Goal: Communication & Community: Answer question/provide support

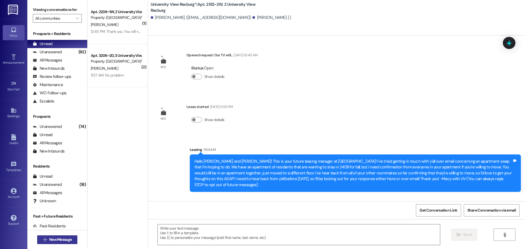
click at [63, 239] on span "New Message" at bounding box center [60, 240] width 22 height 6
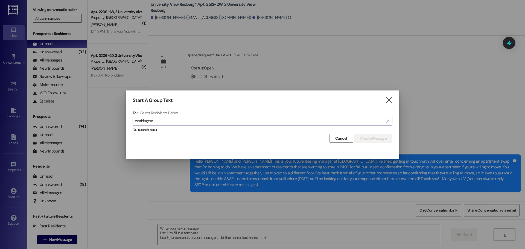
type input "wothington"
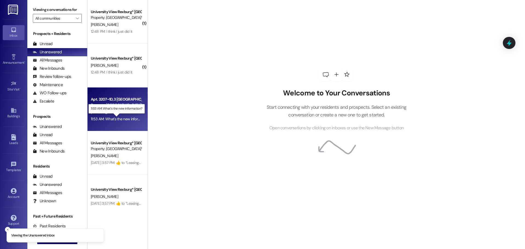
click at [114, 119] on div "11:53 AM: What's the new information? 11:53 AM: What's the new information?" at bounding box center [121, 118] width 60 height 5
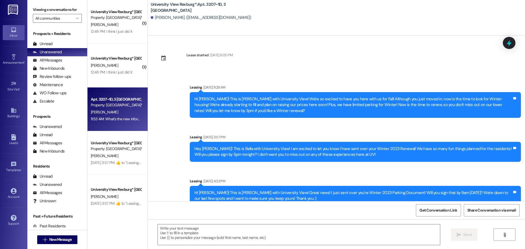
scroll to position [39010, 0]
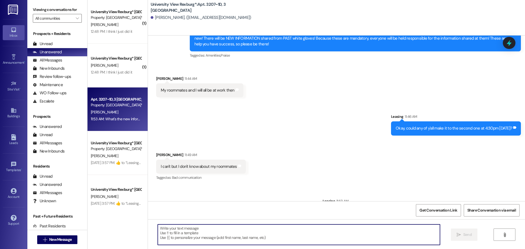
click at [319, 232] on textarea at bounding box center [299, 234] width 282 height 20
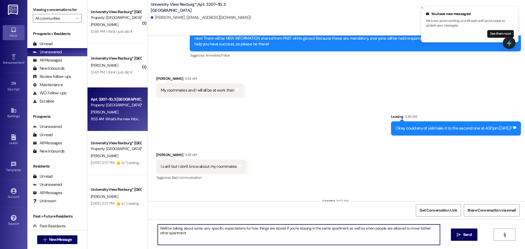
click at [418, 229] on textarea "We'll be talking about some very specific expectations for how things are store…" at bounding box center [299, 234] width 282 height 20
click at [193, 232] on textarea "We'll be talking about some very specific expectations for how things are store…" at bounding box center [299, 234] width 282 height 20
type textarea "We'll be talking about some very specific expectations for how things are store…"
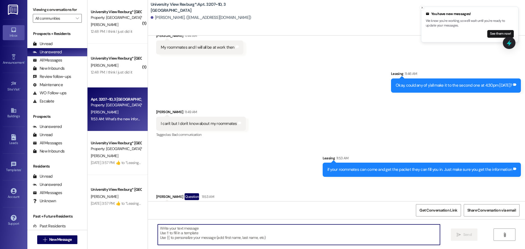
scroll to position [39054, 0]
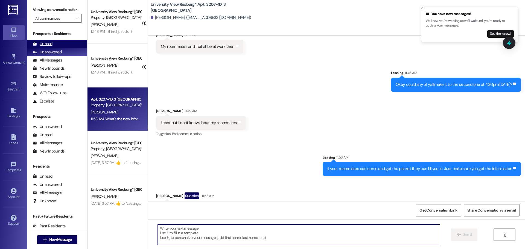
click at [53, 45] on div "Unread (0)" at bounding box center [57, 44] width 60 height 8
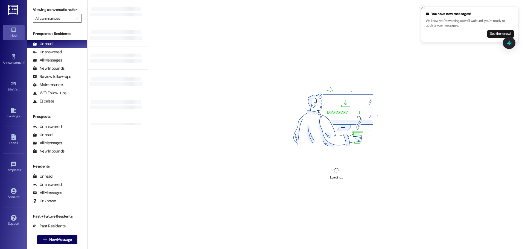
click at [422, 8] on icon "Close toast" at bounding box center [421, 7] width 3 height 3
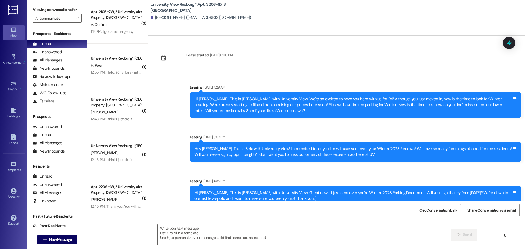
scroll to position [39010, 0]
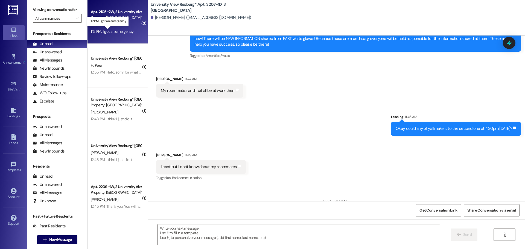
click at [117, 32] on div "1:12 PM: I got an emergency 1:12 PM: I got an emergency" at bounding box center [112, 31] width 43 height 5
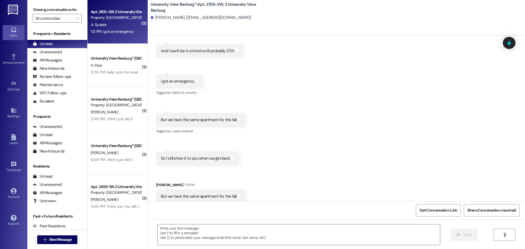
scroll to position [4436, 0]
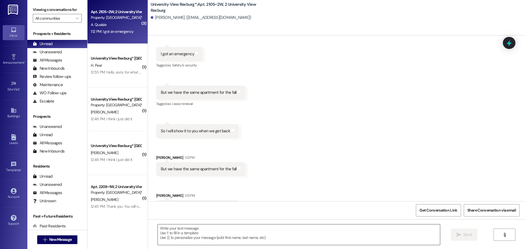
click at [198, 240] on textarea at bounding box center [299, 234] width 282 height 20
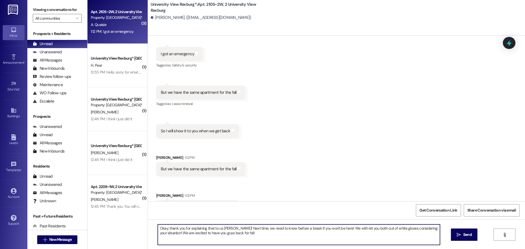
type textarea "Okay, thank you for explaining that to us [PERSON_NAME]! Next time, we need to …"
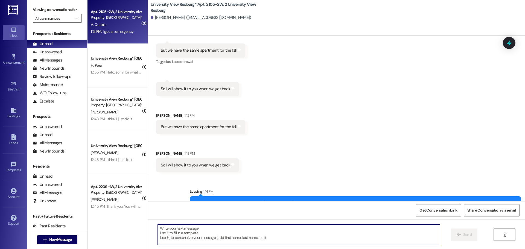
scroll to position [4480, 0]
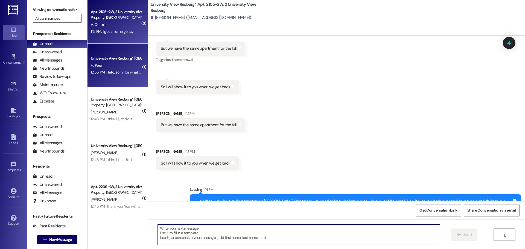
click at [123, 76] on div "University View Rexburg* Prospect H. Peer 12:55 PM: Hello, sorry for what seems…" at bounding box center [117, 66] width 60 height 44
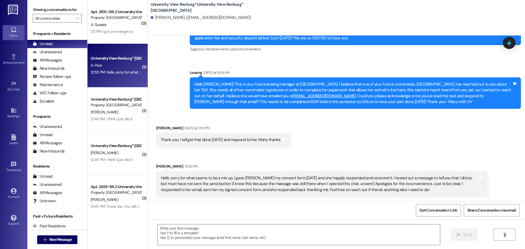
scroll to position [92, 0]
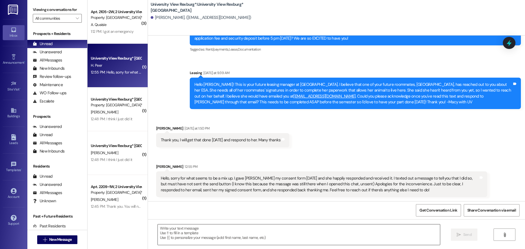
click at [280, 229] on textarea at bounding box center [299, 234] width 282 height 20
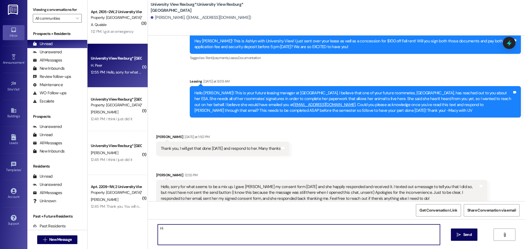
scroll to position [92, 0]
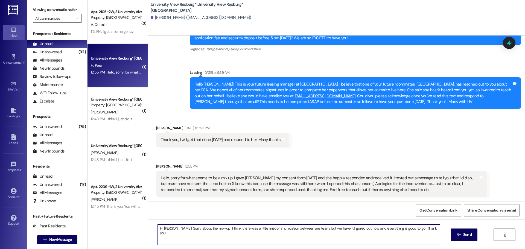
type textarea "Hi [PERSON_NAME]! Sorry about the mix-up! I think there was a little miscommuni…"
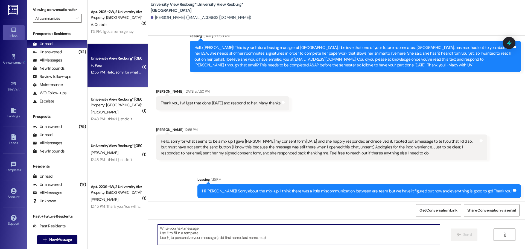
scroll to position [130, 0]
